Goal: Find specific page/section: Find specific page/section

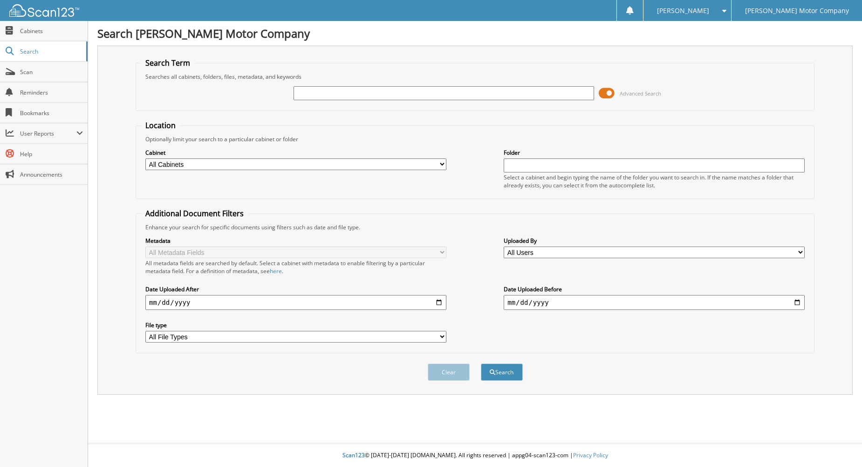
click at [395, 98] on input "text" at bounding box center [444, 93] width 301 height 14
type input "148995"
click at [481, 364] on button "Search" at bounding box center [502, 372] width 42 height 17
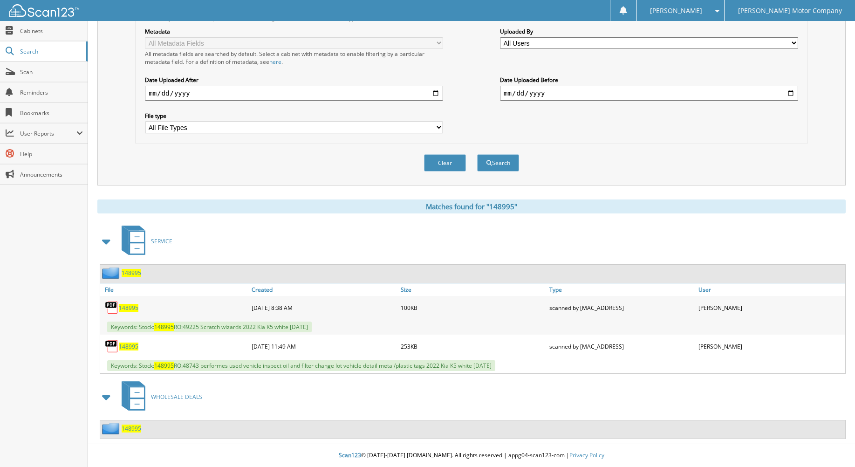
click at [126, 423] on div "148995" at bounding box center [120, 429] width 41 height 12
click at [124, 429] on span "148995" at bounding box center [132, 429] width 20 height 8
